Goal: Information Seeking & Learning: Find specific fact

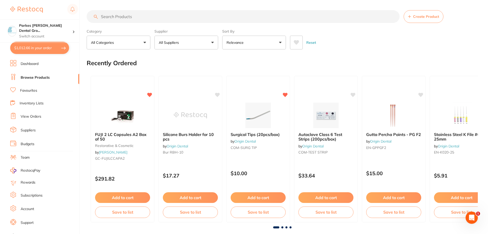
click at [143, 19] on input "search" at bounding box center [243, 16] width 313 height 13
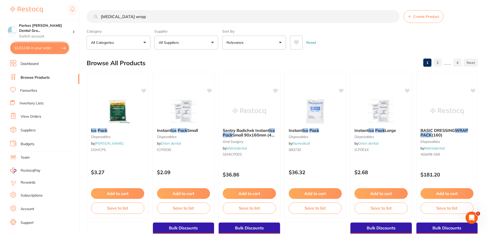
click at [116, 16] on input "[MEDICAL_DATA] wrap" at bounding box center [243, 16] width 313 height 13
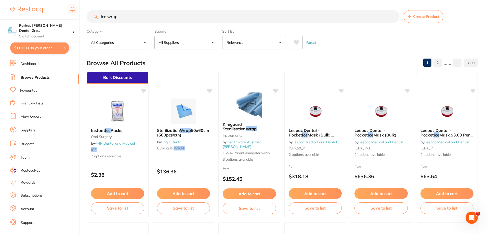
click at [167, 18] on input "ice wrap" at bounding box center [243, 16] width 313 height 13
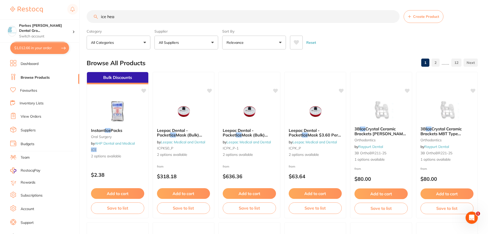
type input "ice head"
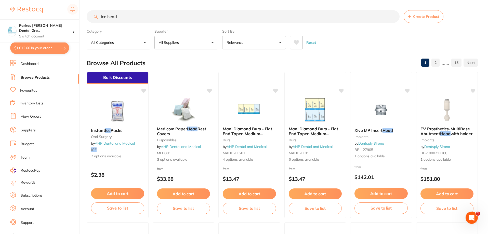
drag, startPoint x: 145, startPoint y: 17, endPoint x: 0, endPoint y: 6, distance: 145.4
click at [20, 8] on div "$1,012.66 Parkes [PERSON_NAME] Dental Gro... Switch account Parkes [PERSON_NAME…" at bounding box center [244, 117] width 488 height 234
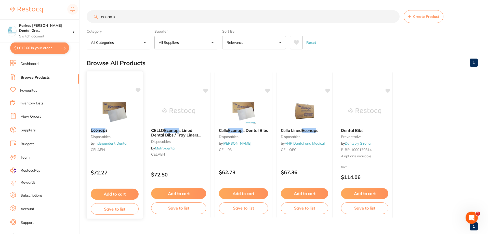
click at [122, 118] on img at bounding box center [114, 111] width 33 height 26
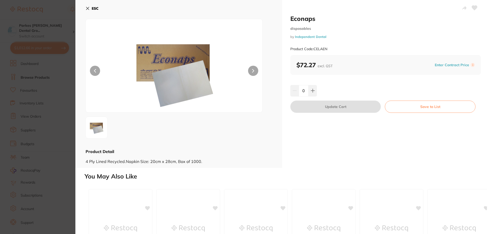
click at [89, 5] on button "ESC" at bounding box center [92, 8] width 13 height 9
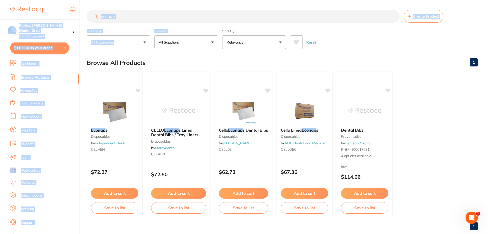
drag, startPoint x: 190, startPoint y: 24, endPoint x: 51, endPoint y: 8, distance: 139.6
click at [54, 8] on div "$1,012.66 Parkes [PERSON_NAME] Dental Gro... Switch account Parkes [PERSON_NAME…" at bounding box center [244, 117] width 488 height 234
click at [134, 17] on input "econap" at bounding box center [243, 16] width 313 height 13
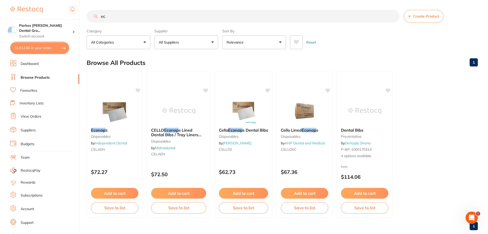
type input "e"
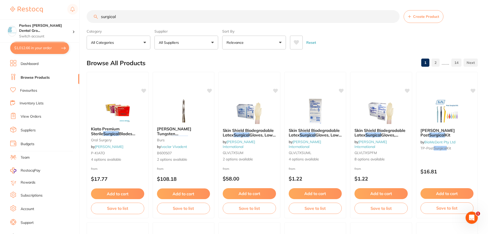
type input "surgical"
